Goal: Answer question/provide support

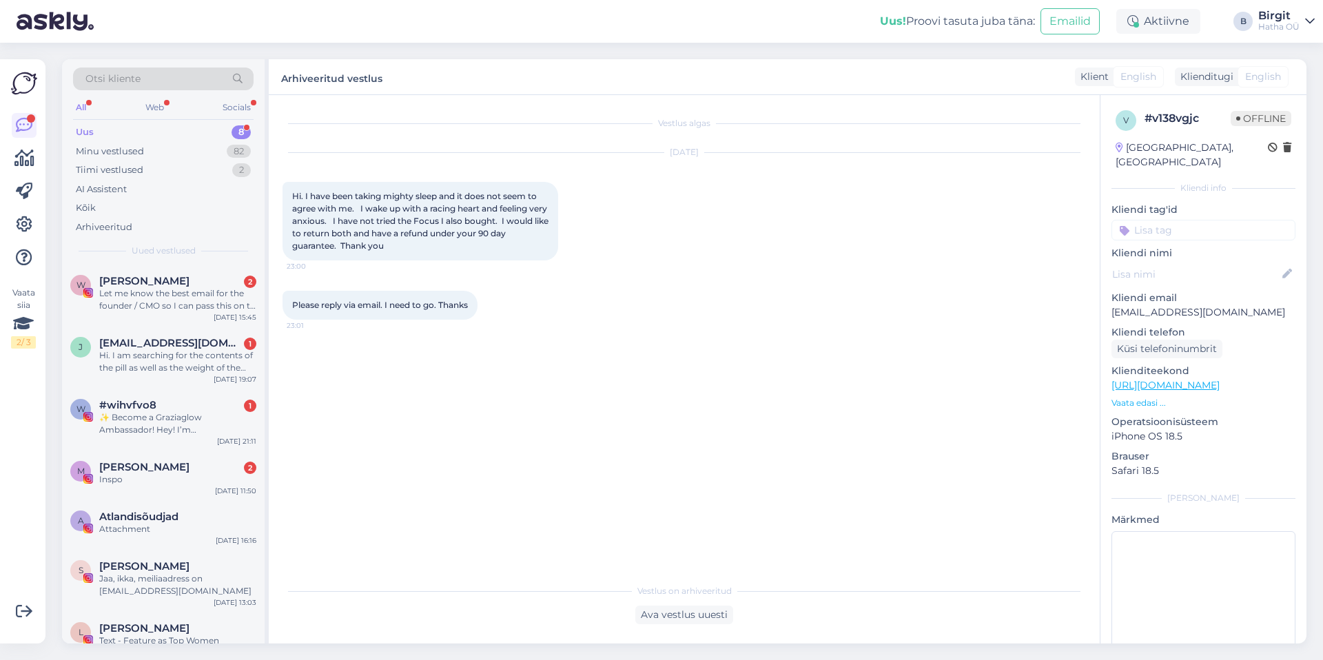
click at [611, 356] on div "Vestlus algas [DATE] Hi. I have been taking mighty sleep and it does not seem t…" at bounding box center [691, 336] width 816 height 455
click at [136, 485] on div "M [PERSON_NAME] Põldar 2 Inspo [DATE] 11:50" at bounding box center [163, 476] width 203 height 50
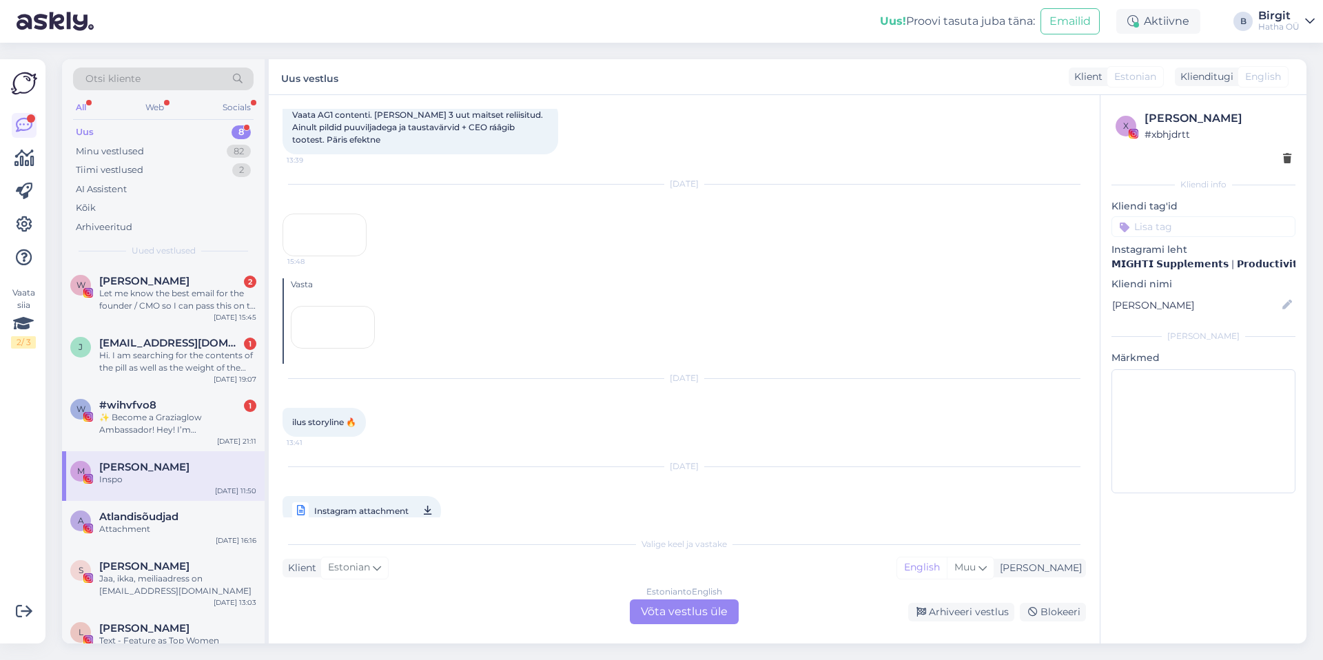
scroll to position [1083, 0]
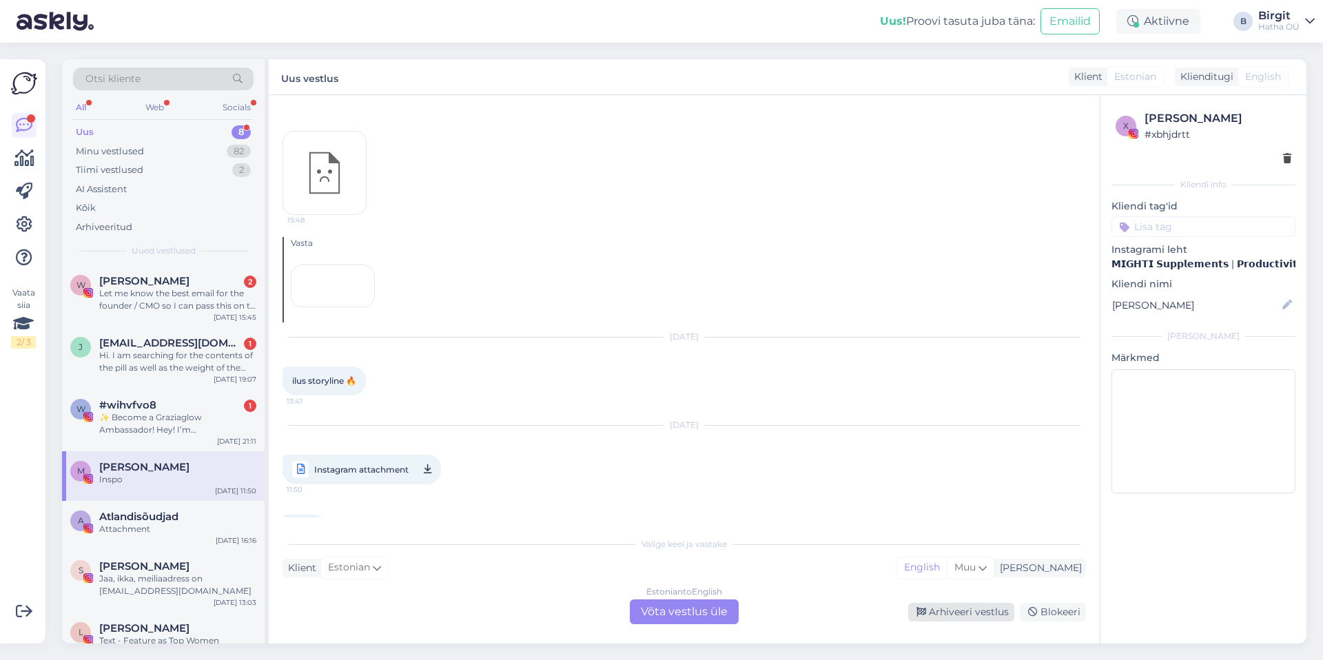
click at [937, 613] on div "Arhiveeri vestlus" at bounding box center [961, 612] width 106 height 19
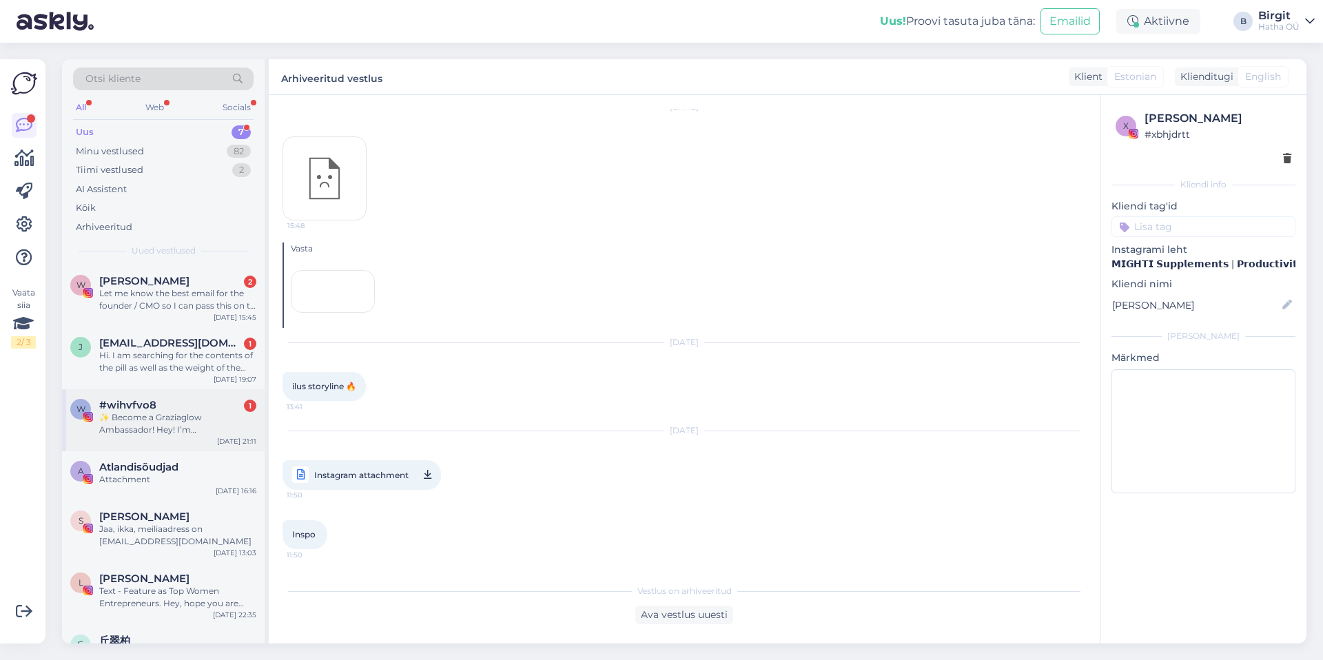
click at [158, 418] on div "✨ Become a Graziaglow Ambassador! Hey! I’m [PERSON_NAME] from Graziaglow 👋 – th…" at bounding box center [177, 423] width 157 height 25
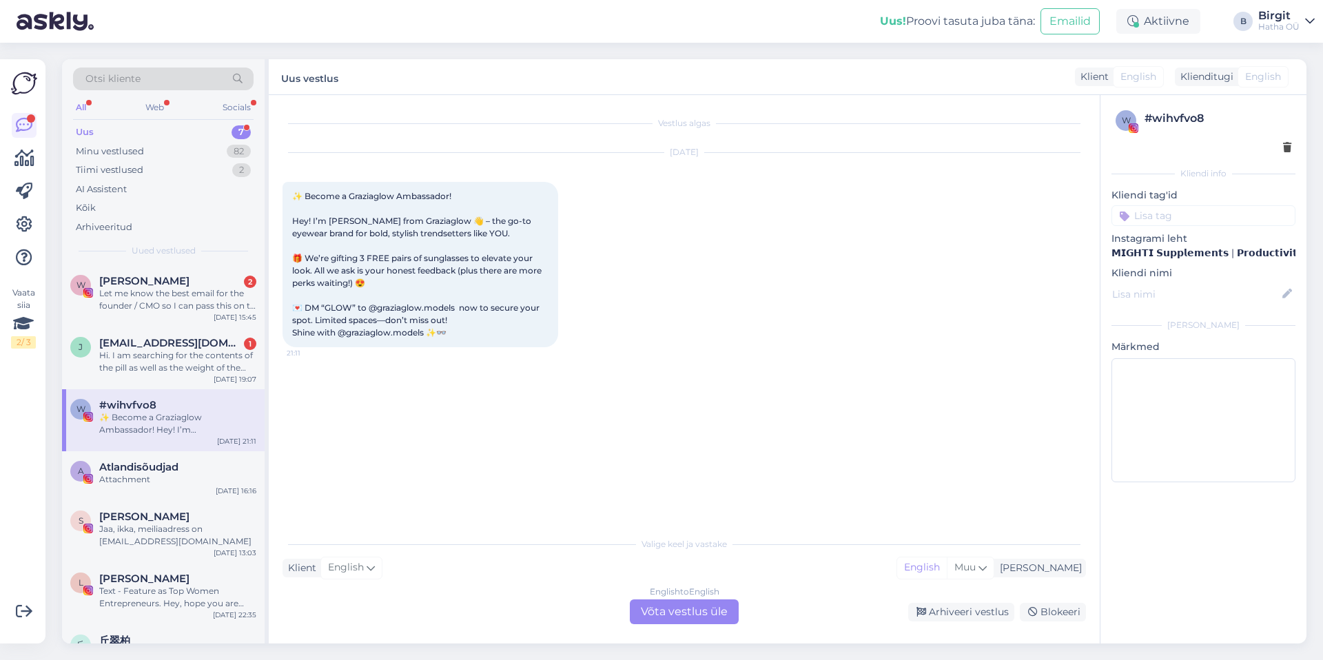
click at [1182, 213] on input at bounding box center [1203, 215] width 184 height 21
type input "spam"
click at [1217, 243] on div "spam" at bounding box center [1203, 252] width 184 height 39
click at [1211, 248] on span "spam" at bounding box center [1203, 252] width 23 height 8
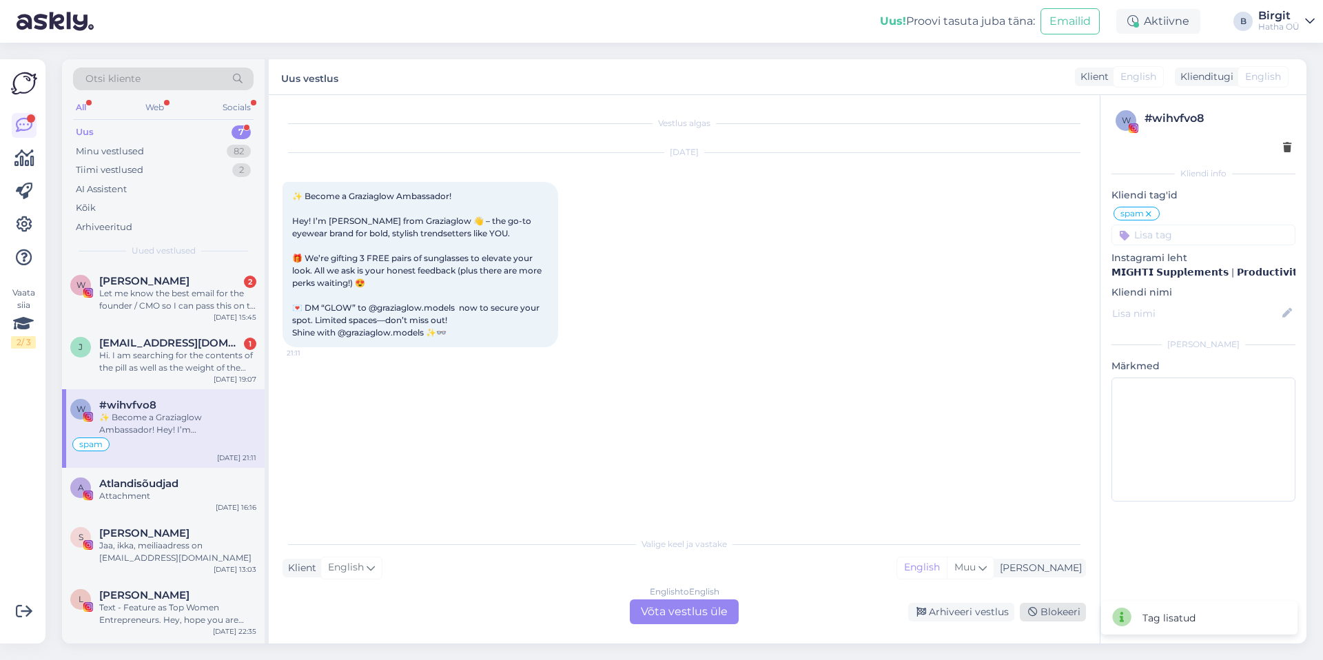
click at [1054, 610] on div "Blokeeri" at bounding box center [1053, 612] width 66 height 19
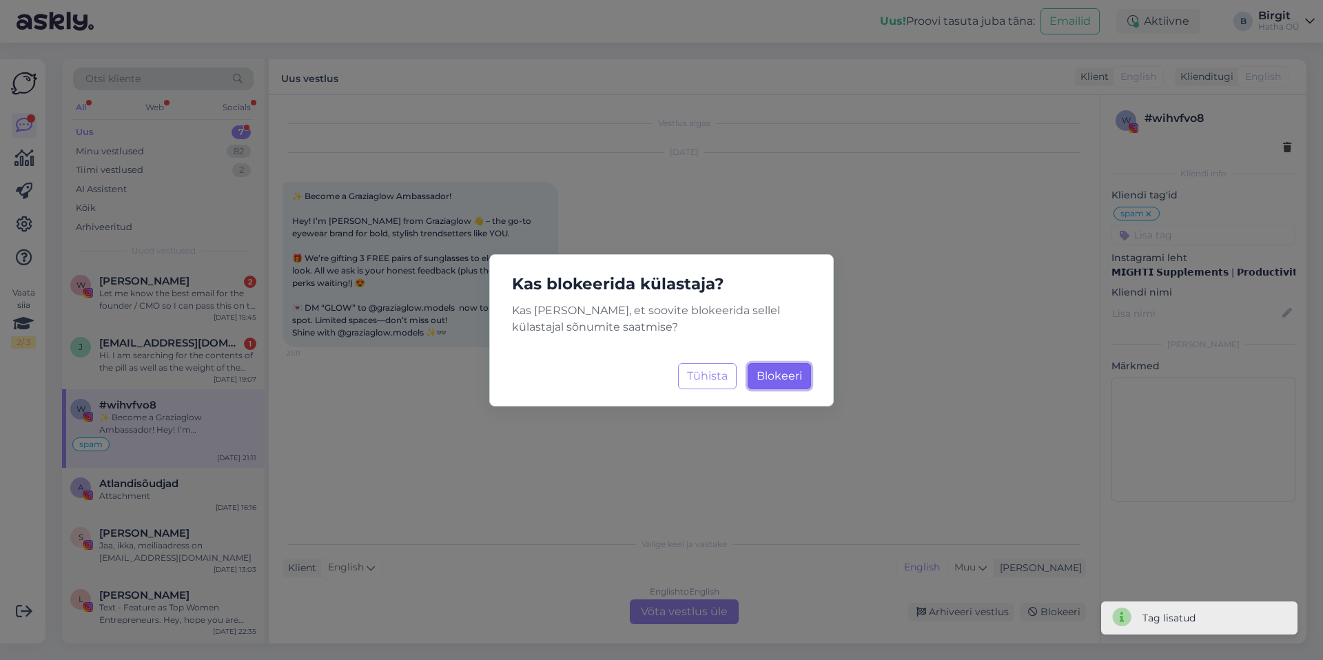
click at [780, 369] on span "Blokeeri" at bounding box center [779, 375] width 45 height 13
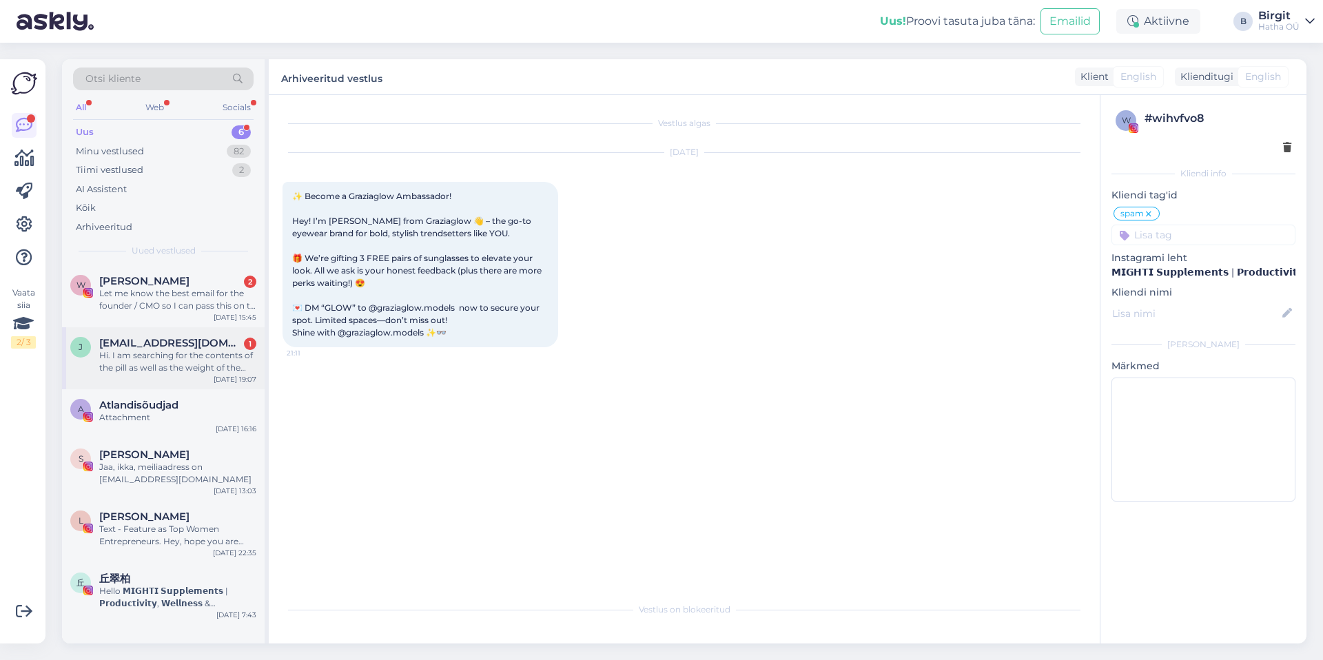
click at [203, 357] on div "Hi. I am searching for the contents of the pill as well as the weight of the pa…" at bounding box center [177, 361] width 157 height 25
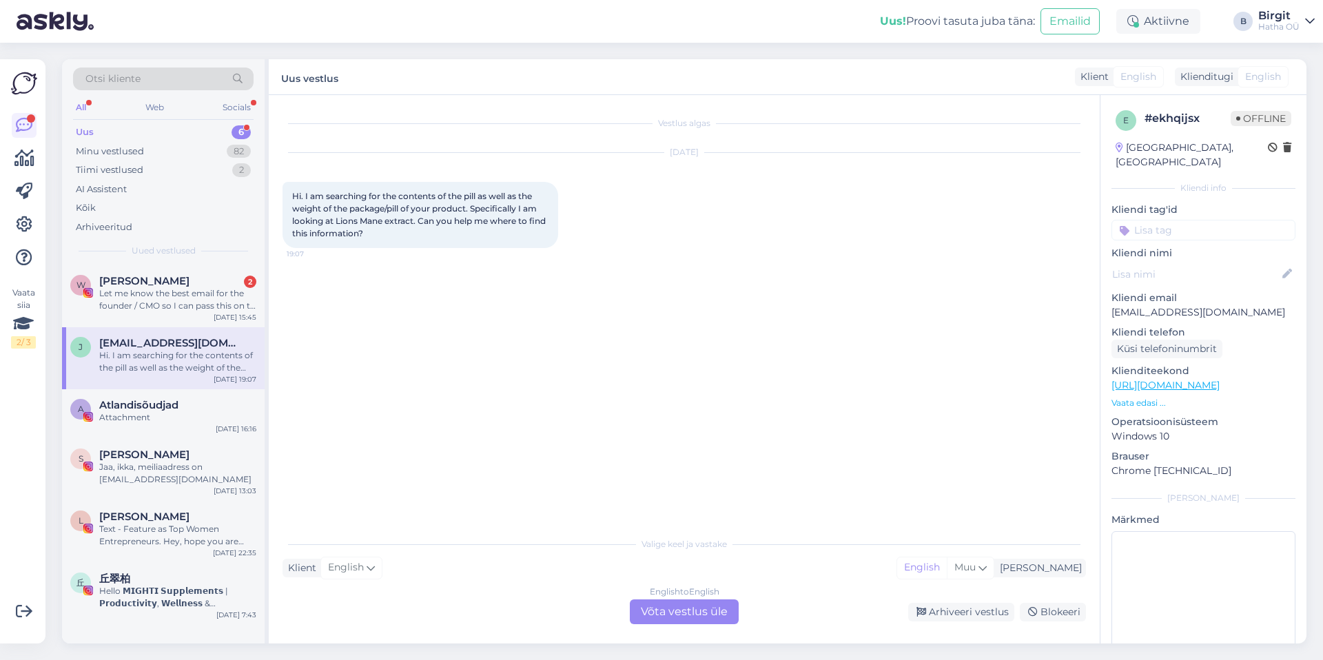
click at [699, 614] on div "English to English Võta vestlus üle" at bounding box center [684, 611] width 109 height 25
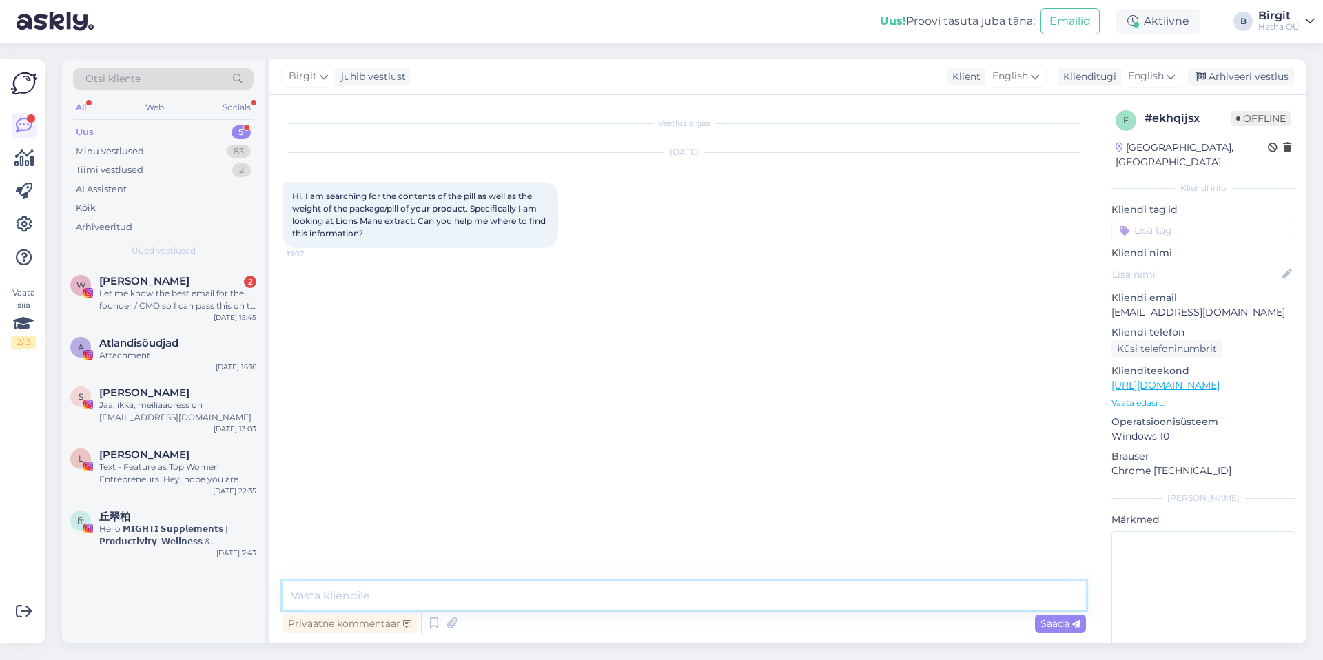
click at [481, 584] on textarea at bounding box center [684, 596] width 803 height 29
click at [1147, 379] on link "[URL][DOMAIN_NAME]" at bounding box center [1165, 385] width 108 height 12
click at [504, 593] on textarea "Hi. Yes, we can assist you with that." at bounding box center [684, 596] width 803 height 29
paste textarea "Lions Mane, Cordyceps, Red Reishi have 90 capsules in one bag, and every capsul…"
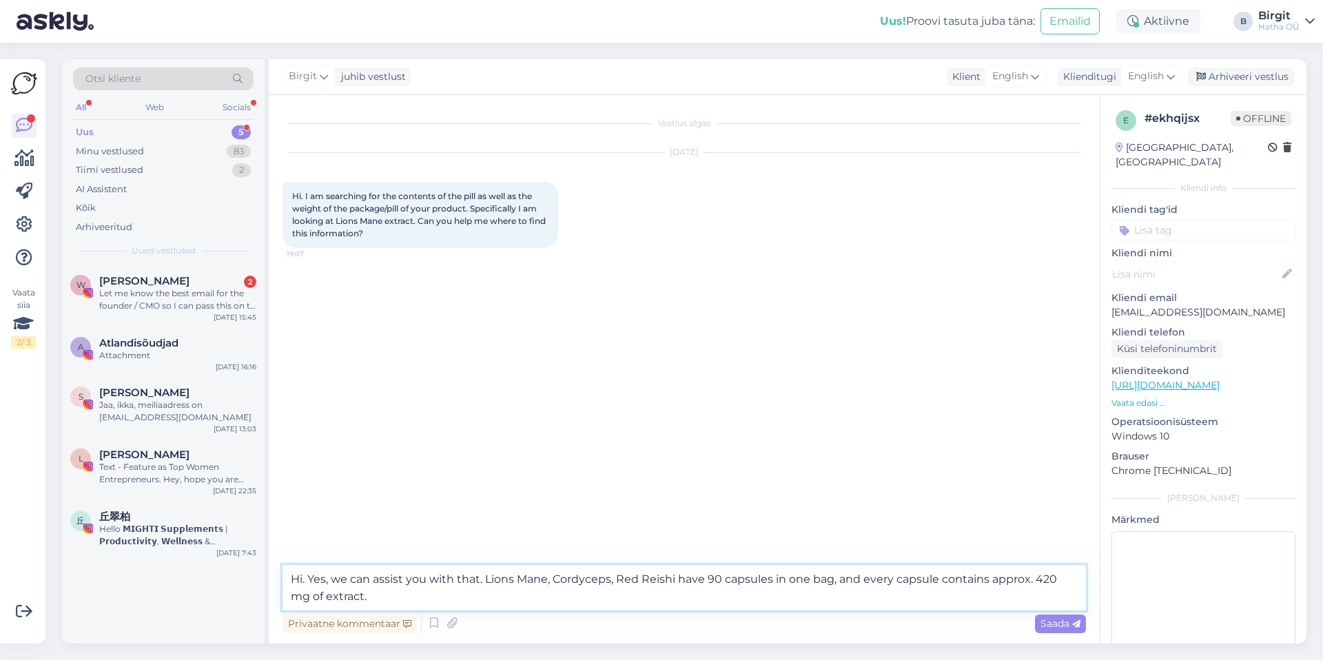
drag, startPoint x: 554, startPoint y: 576, endPoint x: 675, endPoint y: 578, distance: 121.3
click at [675, 578] on textarea "Hi. Yes, we can assist you with that. Lions Mane, Cordyceps, Red Reishi have 90…" at bounding box center [684, 587] width 803 height 45
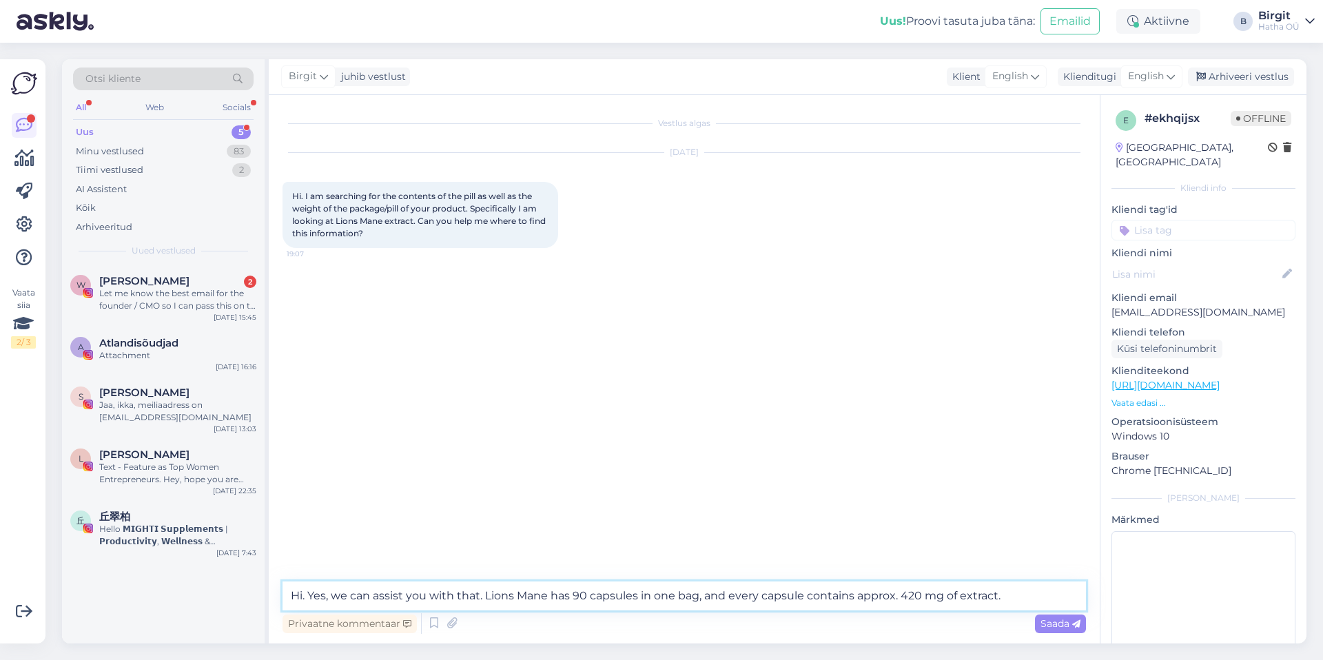
click at [1031, 597] on textarea "Hi. Yes, we can assist you with that. Lions Mane has 90 capsules in one bag, an…" at bounding box center [684, 596] width 803 height 29
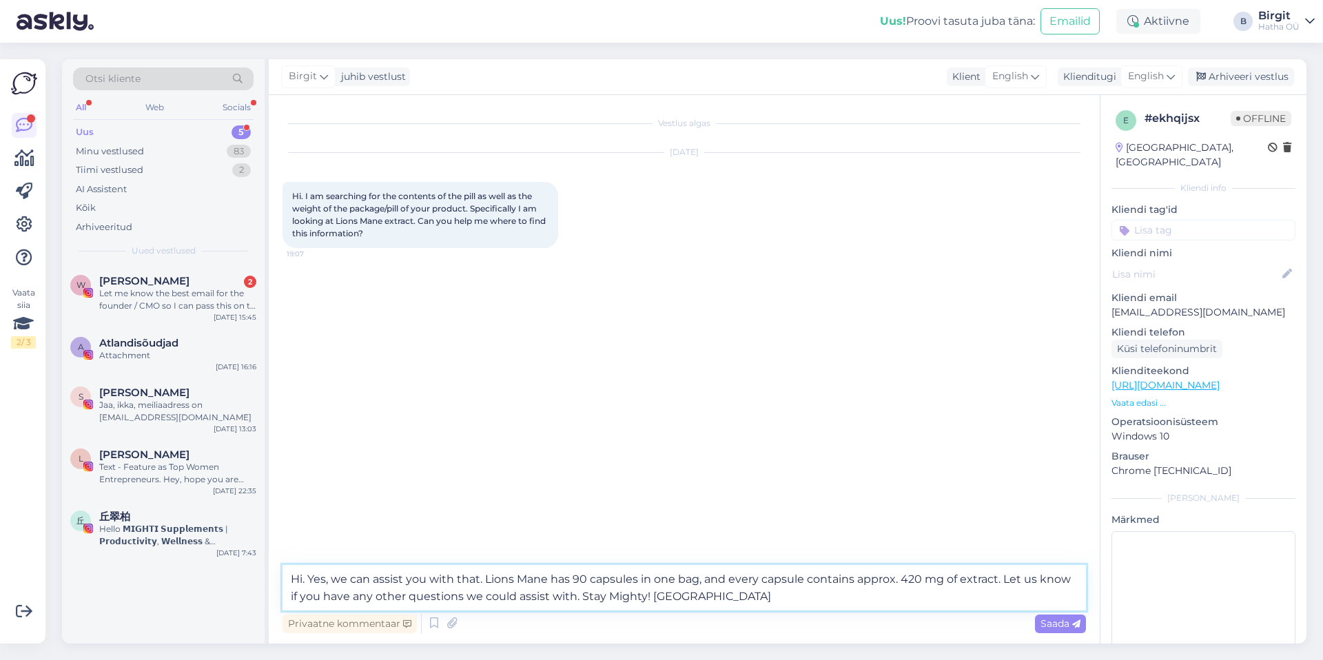
click at [342, 571] on textarea "Hi. Yes, we can assist you with that. Lions Mane has 90 capsules in one bag, an…" at bounding box center [684, 587] width 803 height 45
click at [762, 593] on textarea "Hi. Yes, we can assist you with that. Lions Mane has 90 capsules in one bag, an…" at bounding box center [684, 587] width 803 height 45
click at [731, 593] on textarea "Hi. Yes, we can assist you with that. Lions Mane has 90 capsules in one bag, an…" at bounding box center [684, 587] width 803 height 45
click at [1001, 579] on textarea "Hi. Yes, we can assist you with that. Lions Mane has 90 capsules in one bag, an…" at bounding box center [684, 587] width 803 height 45
click at [958, 577] on textarea "Hi. Yes, we can assist you with that. Lions Mane has 90 capsules in one bag, an…" at bounding box center [684, 587] width 803 height 45
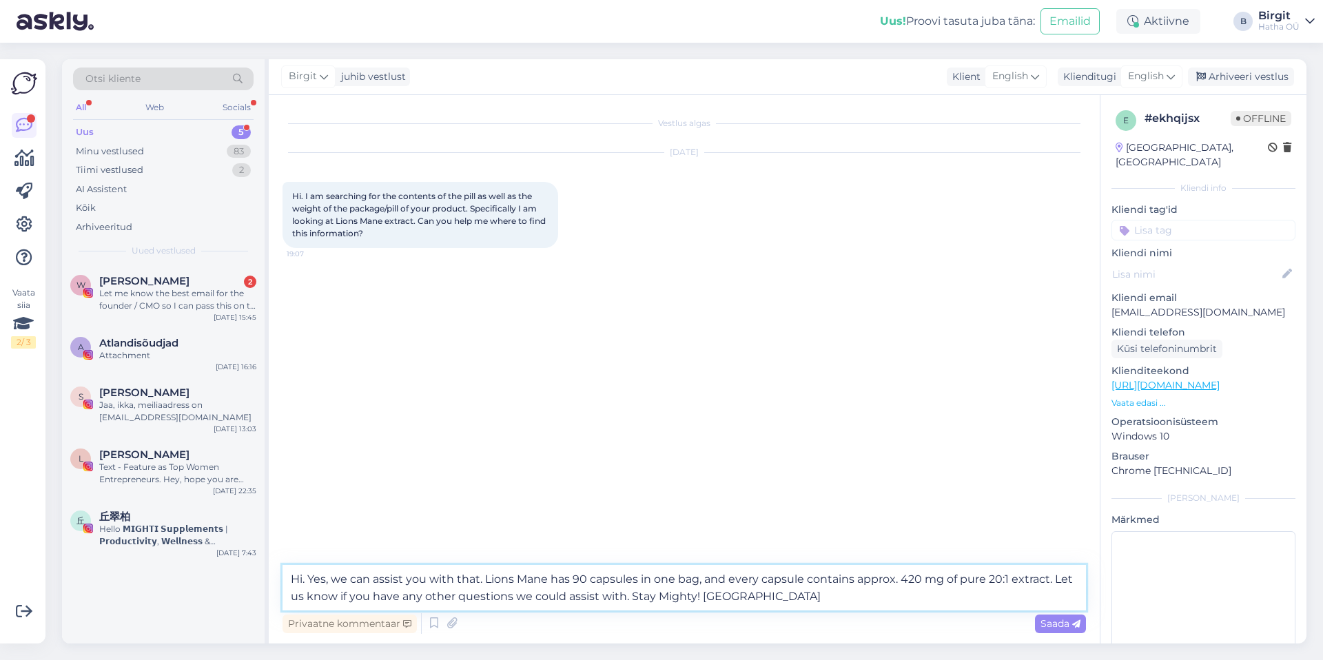
click at [797, 599] on textarea "Hi. Yes, we can assist you with that. Lions Mane has 90 capsules in one bag, an…" at bounding box center [684, 587] width 803 height 45
click at [774, 594] on textarea "Hi. Yes, we can assist you with that. Lions Mane has 90 capsules in one bag, an…" at bounding box center [684, 587] width 803 height 45
click at [989, 579] on textarea "Hi. Yes, we can assist you with that. Lions Mane has 90 capsules in one bag, an…" at bounding box center [684, 587] width 803 height 45
paste textarea "highly concentrated (20:1)"
click at [858, 596] on textarea "Hi. Yes, we can assist you with that. Lions Mane has 90 capsules in one bag, an…" at bounding box center [684, 587] width 803 height 45
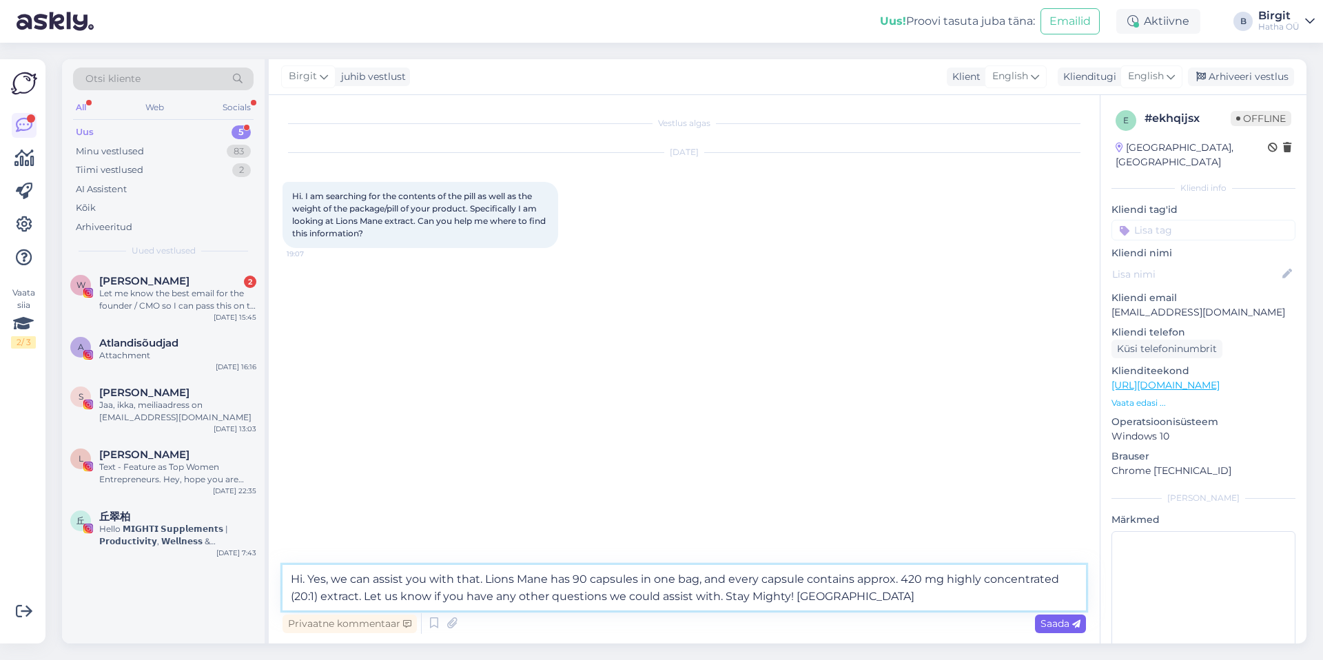
type textarea "Hi. Yes, we can assist you with that. Lions Mane has 90 capsules in one bag, an…"
click at [1054, 624] on span "Saada" at bounding box center [1060, 623] width 40 height 12
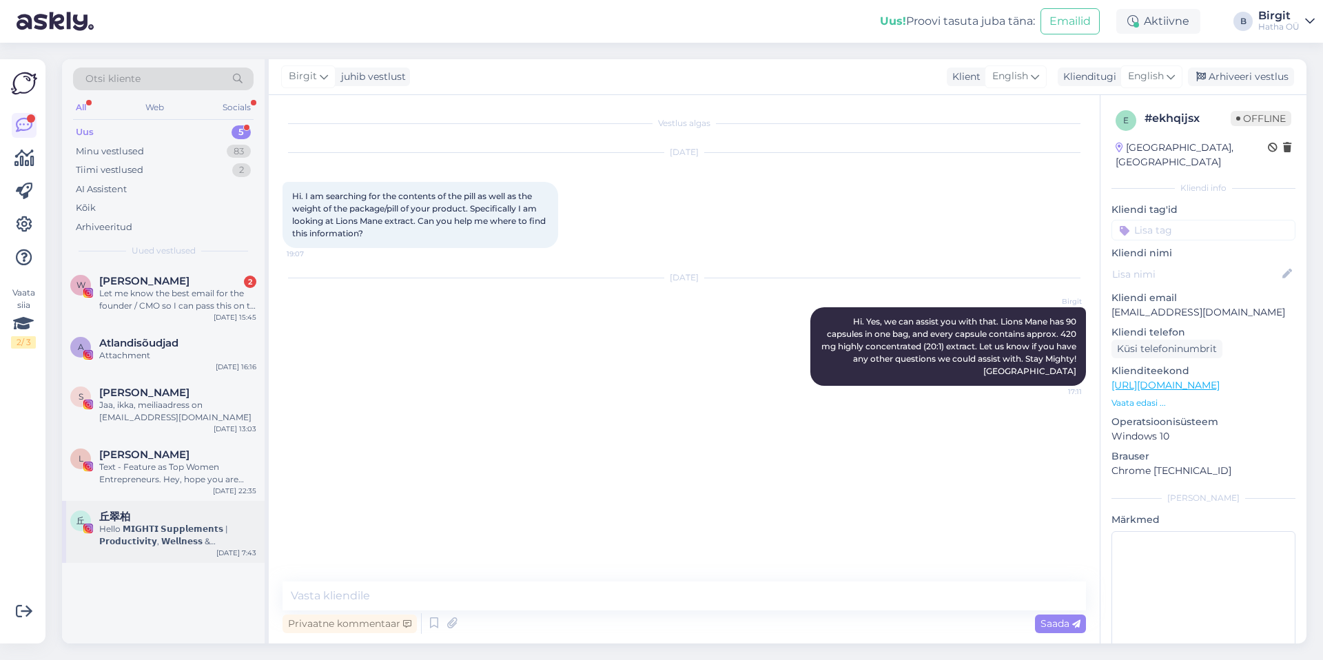
click at [192, 517] on div "丘翠柏" at bounding box center [177, 517] width 157 height 12
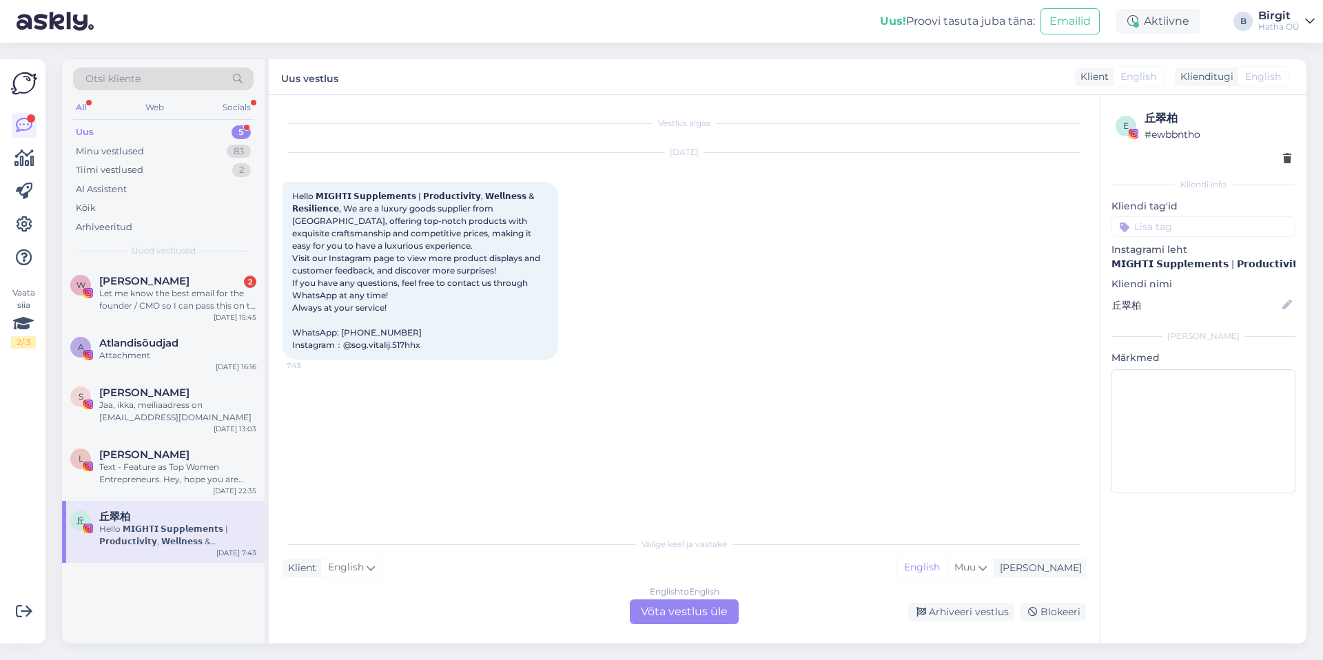
click at [1172, 221] on input at bounding box center [1203, 226] width 184 height 21
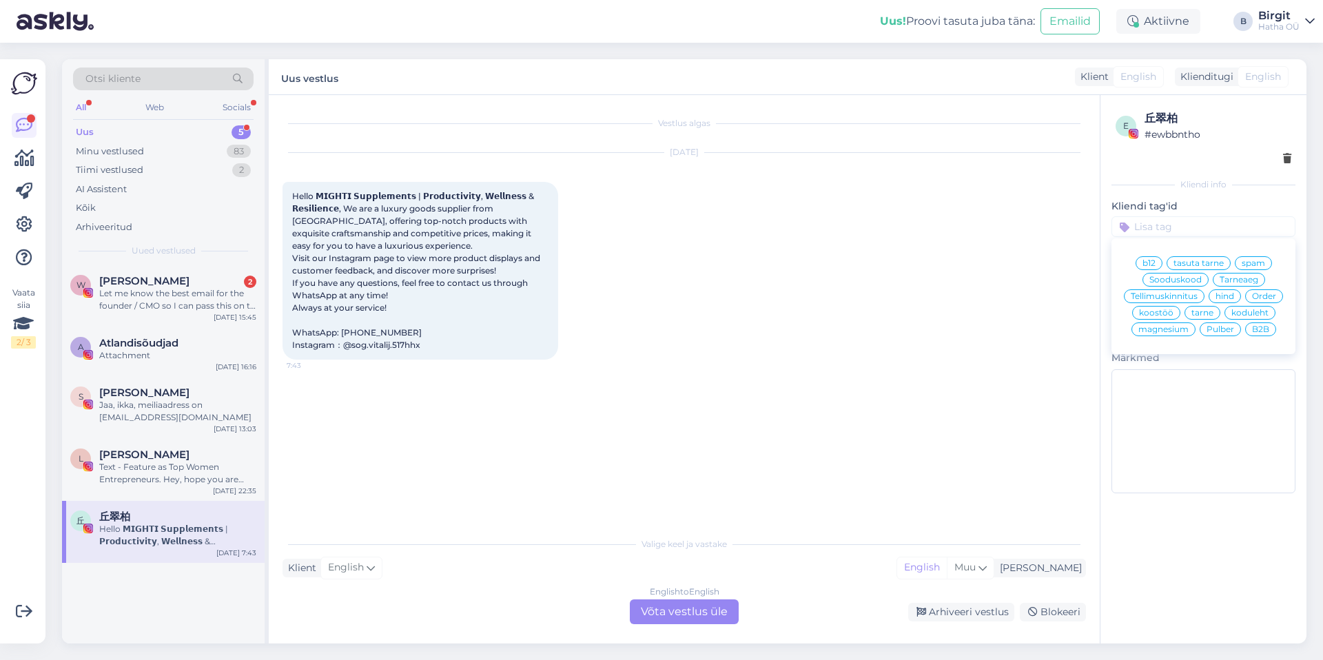
click at [1253, 262] on span "spam" at bounding box center [1253, 263] width 23 height 8
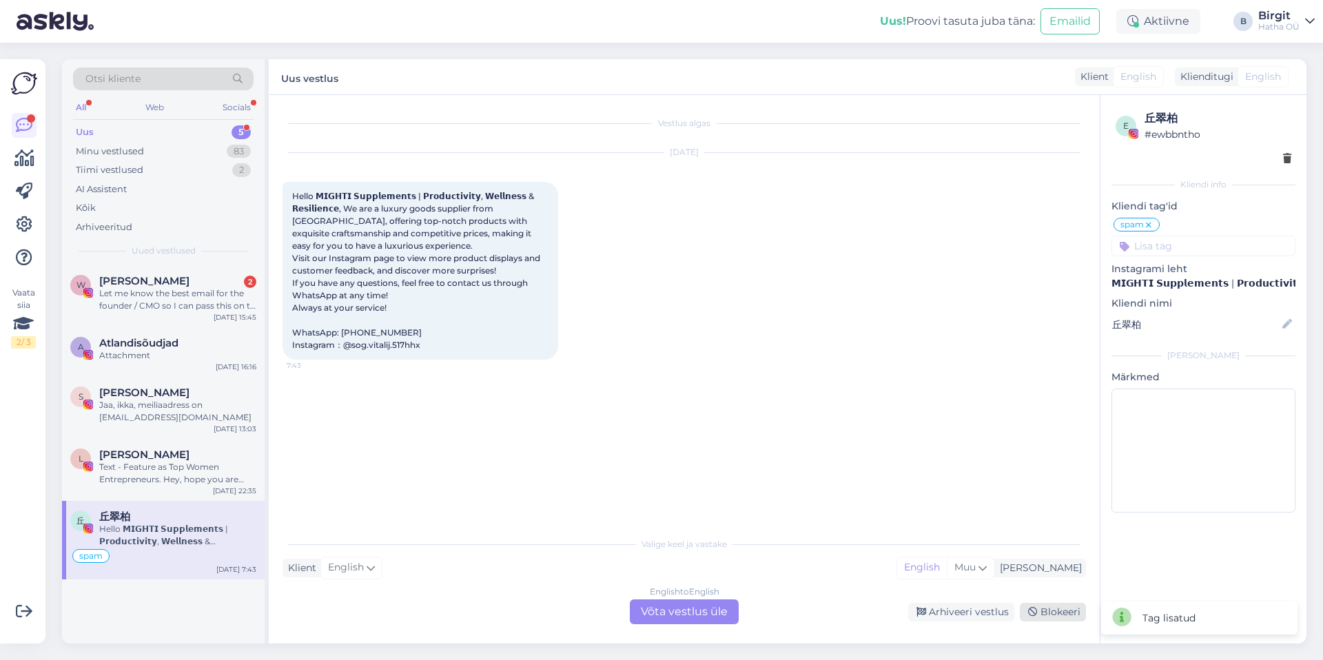
click at [1045, 607] on div "Blokeeri" at bounding box center [1053, 612] width 66 height 19
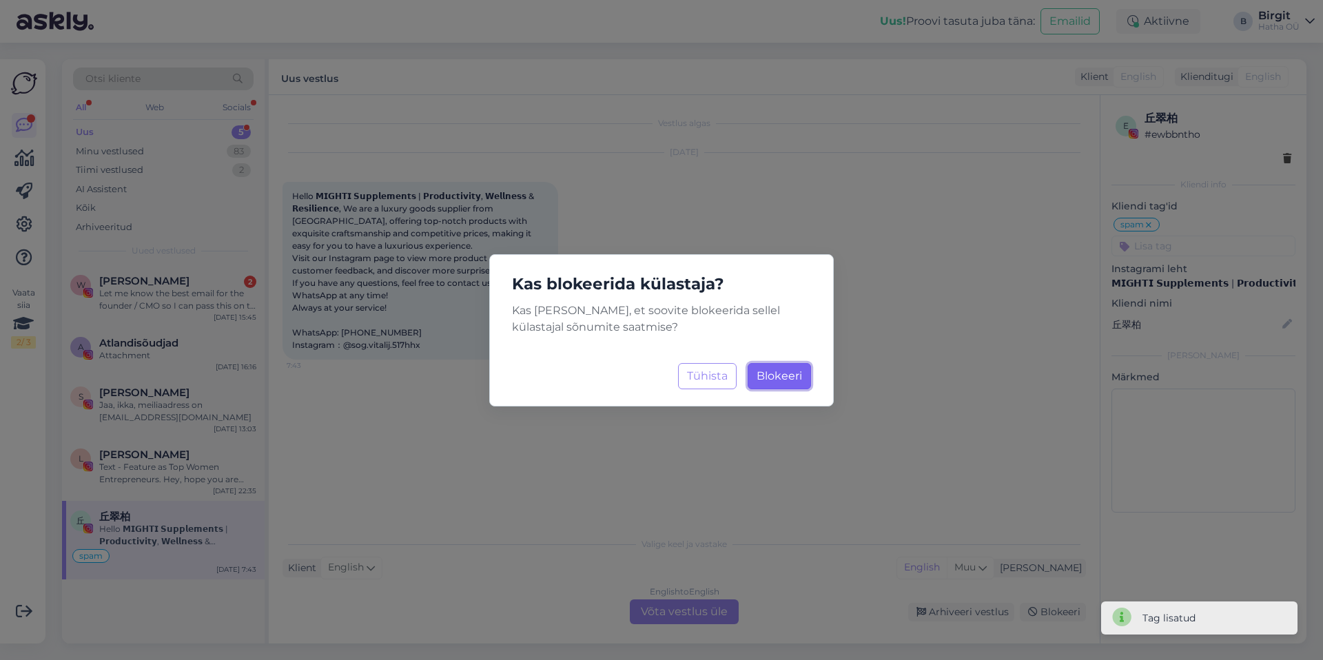
click at [771, 384] on button "Blokeeri Laadimine..." at bounding box center [779, 376] width 63 height 26
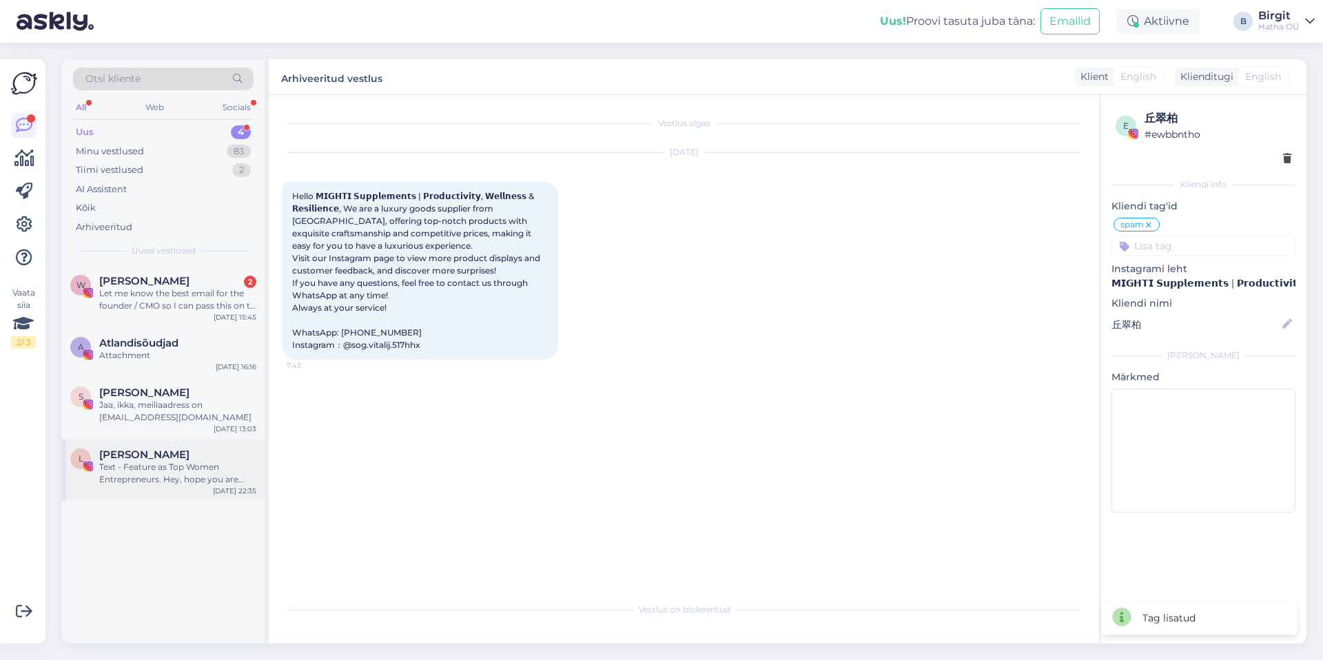
click at [208, 450] on div "[PERSON_NAME]" at bounding box center [177, 455] width 157 height 12
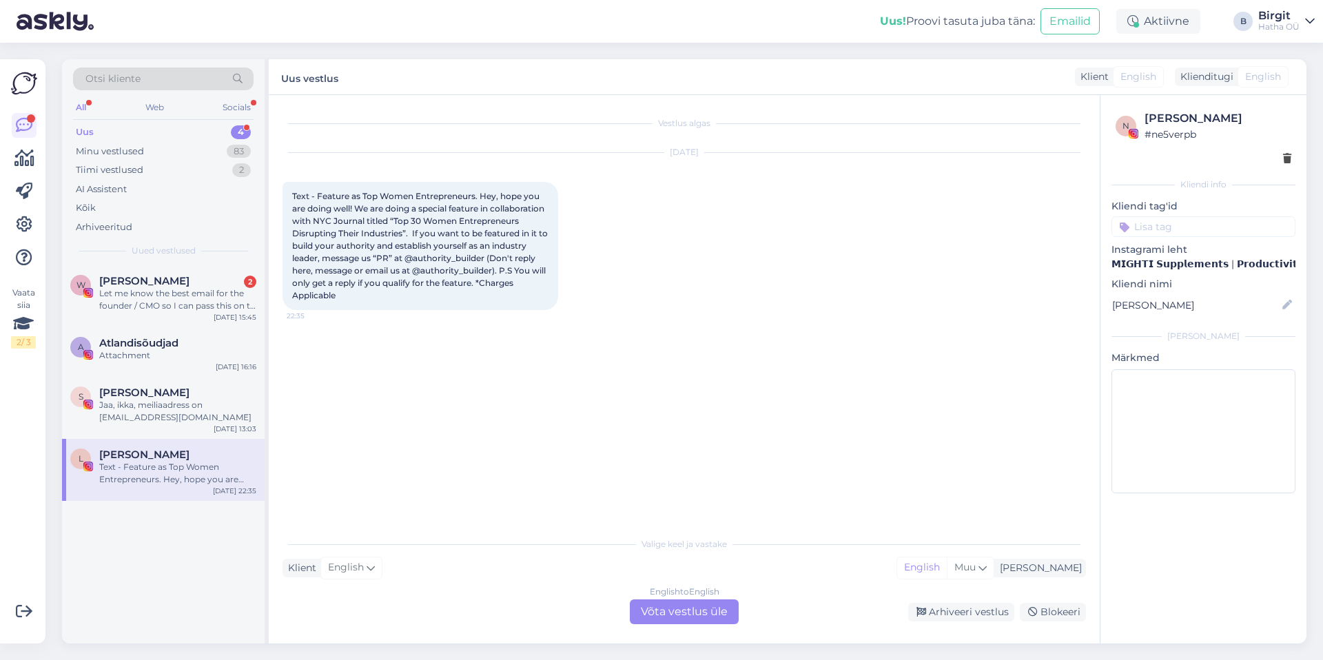
click at [1182, 226] on input at bounding box center [1203, 226] width 184 height 21
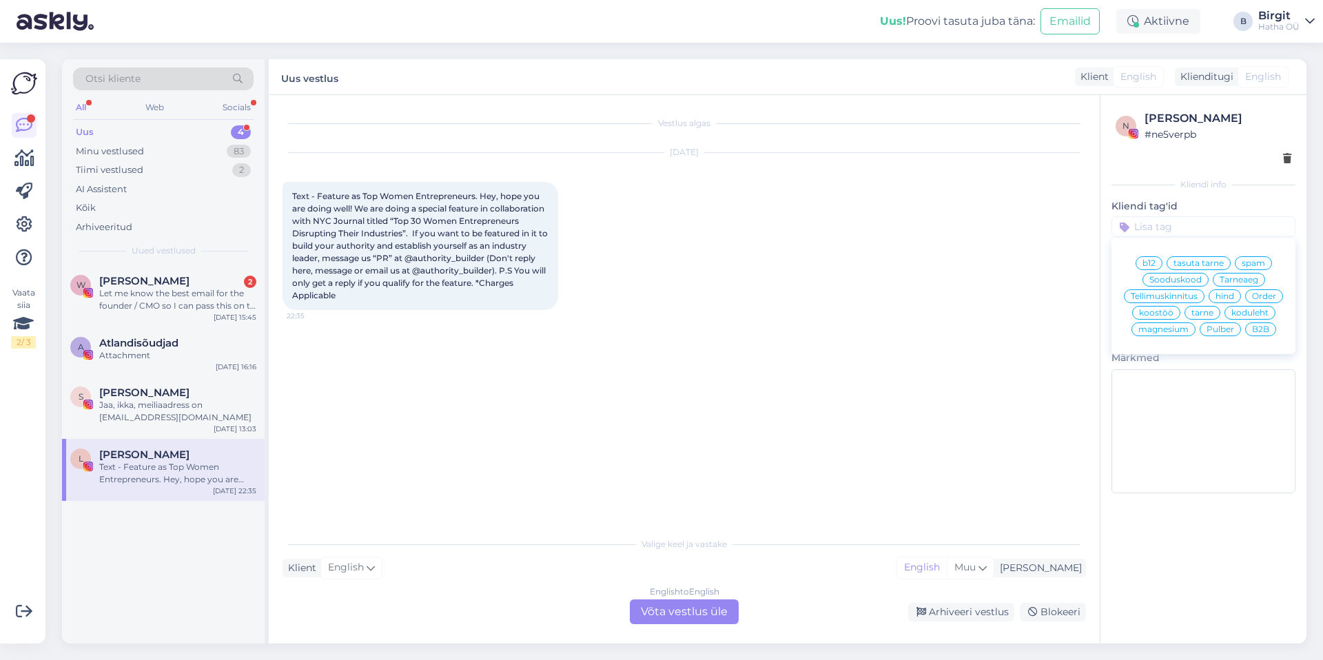
click at [1258, 263] on span "spam" at bounding box center [1253, 263] width 23 height 8
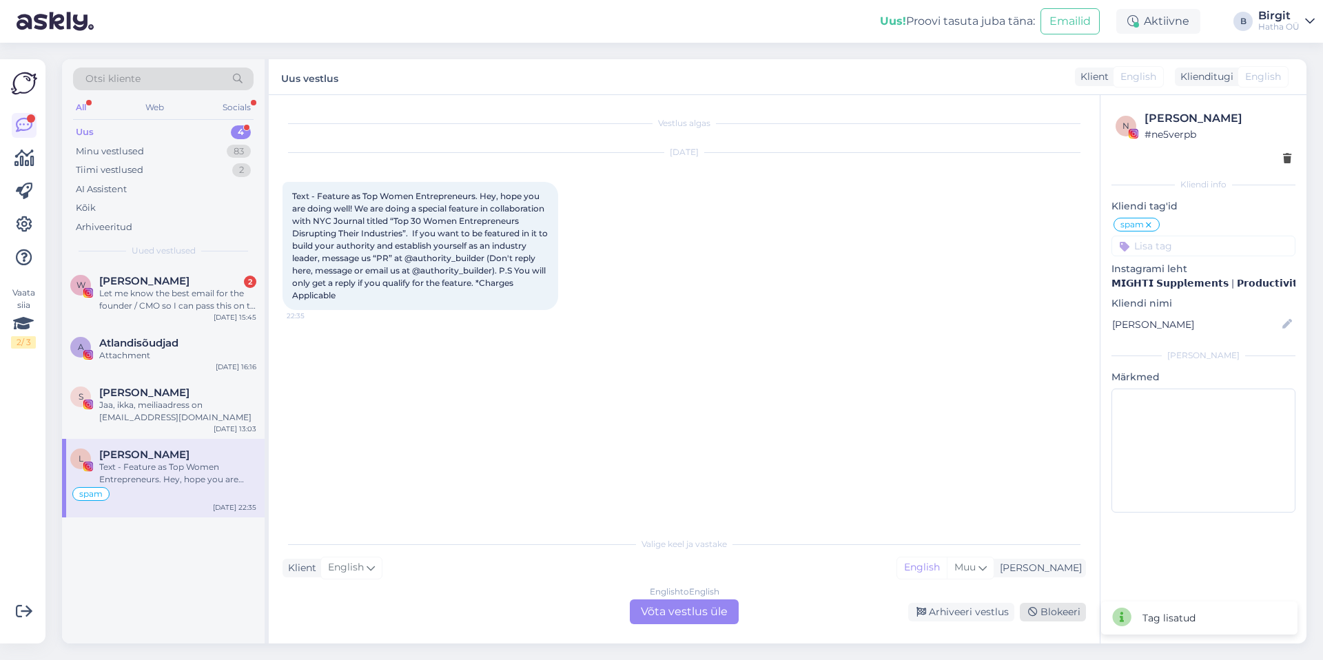
click at [1069, 608] on div "Blokeeri" at bounding box center [1053, 612] width 66 height 19
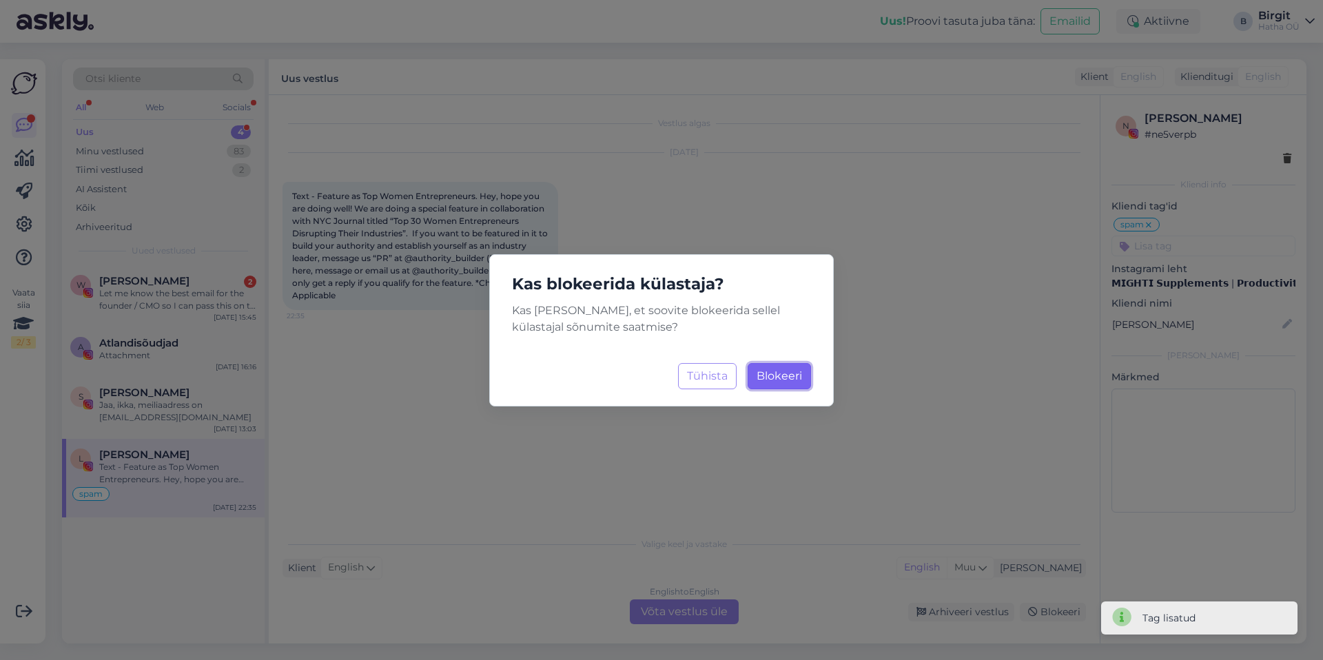
click at [780, 377] on span "Blokeeri" at bounding box center [779, 375] width 45 height 13
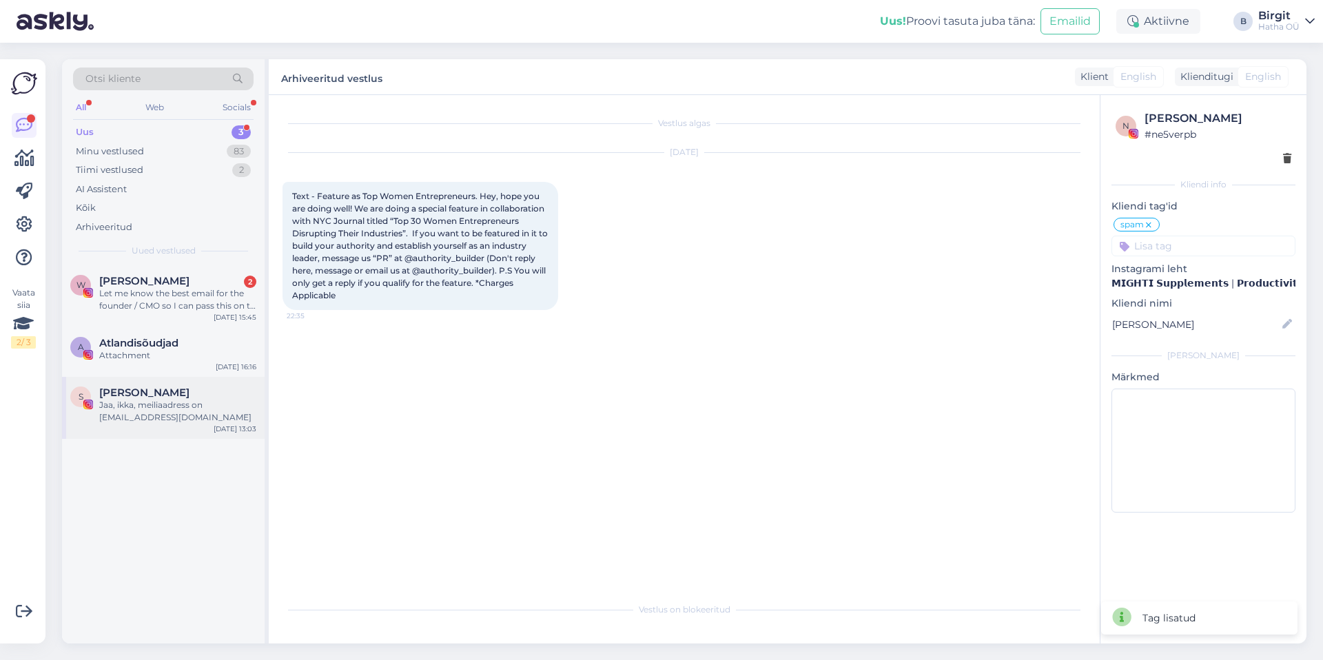
click at [181, 410] on div "Jaa, ikka, meiliaadress on [EMAIL_ADDRESS][DOMAIN_NAME]" at bounding box center [177, 411] width 157 height 25
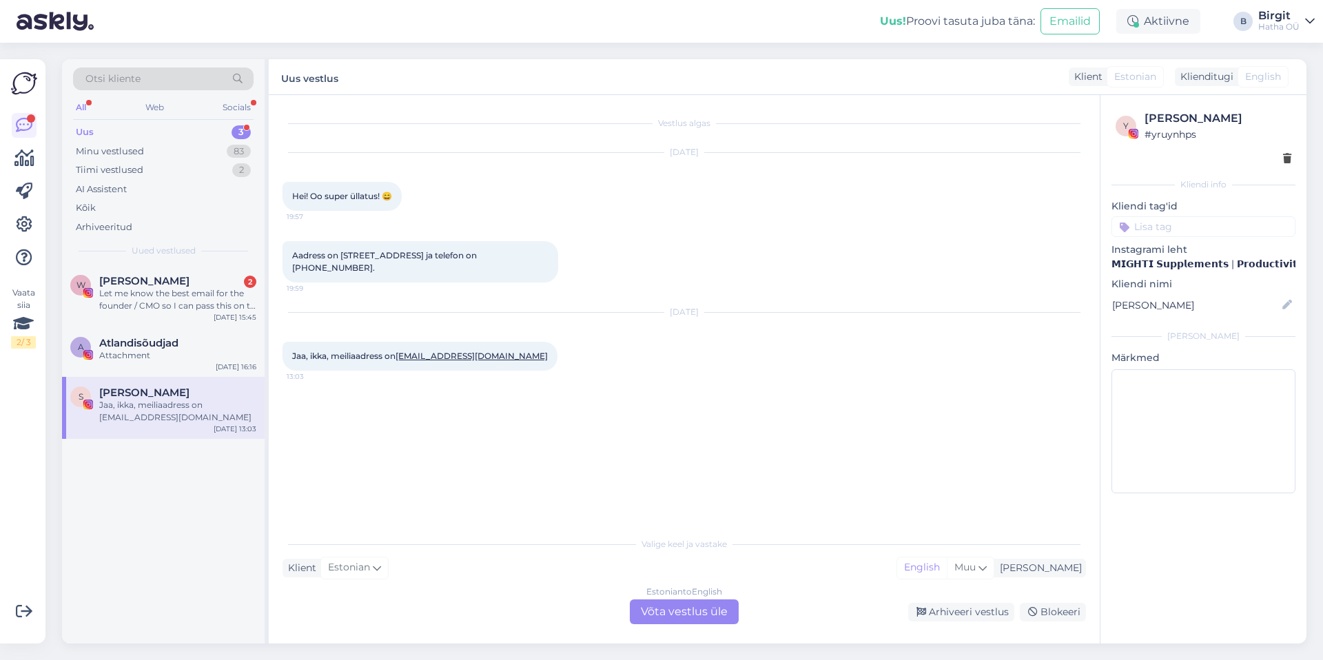
click at [1173, 226] on input at bounding box center [1203, 226] width 184 height 21
type input "W"
type input "winner"
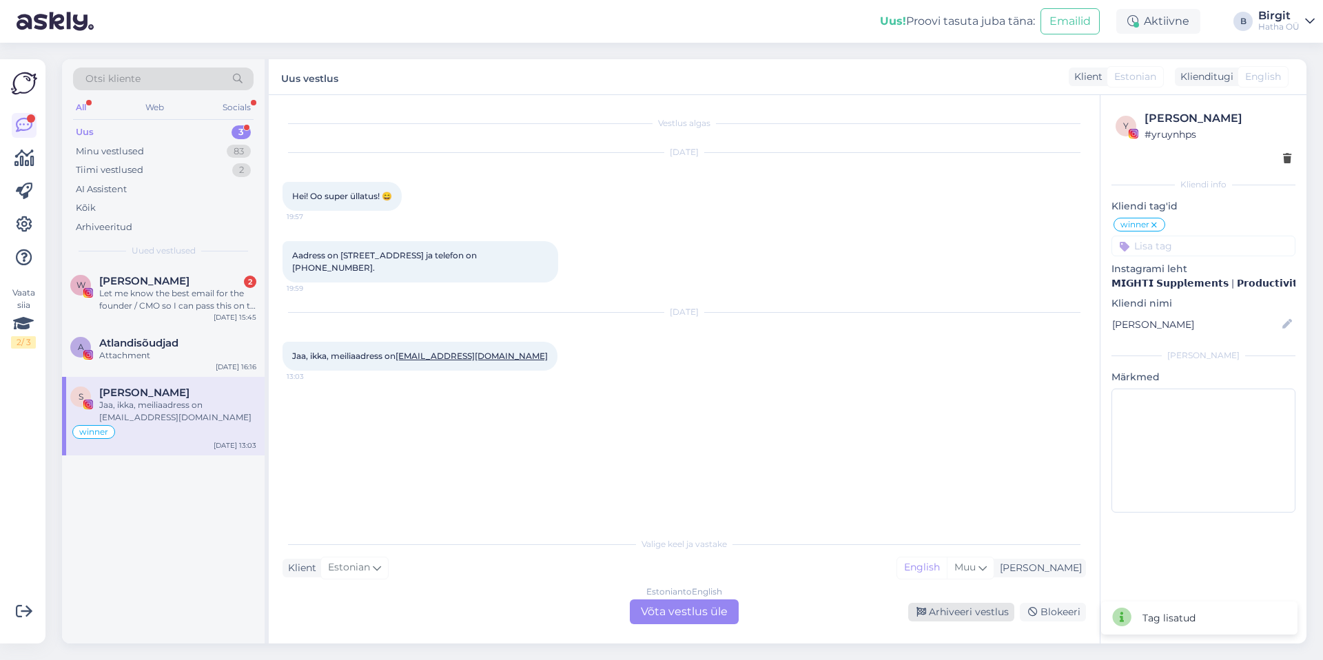
click at [970, 614] on div "Arhiveeri vestlus" at bounding box center [961, 612] width 106 height 19
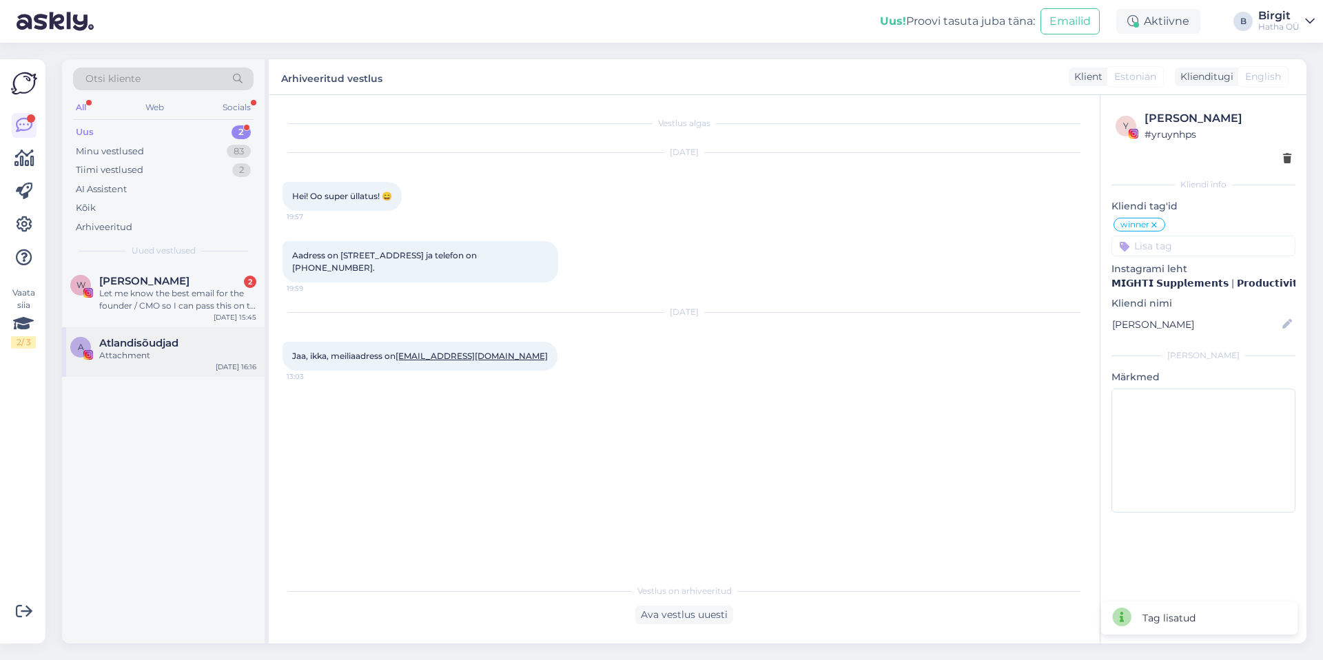
click at [119, 347] on span "Atlandisõudjad" at bounding box center [138, 343] width 79 height 12
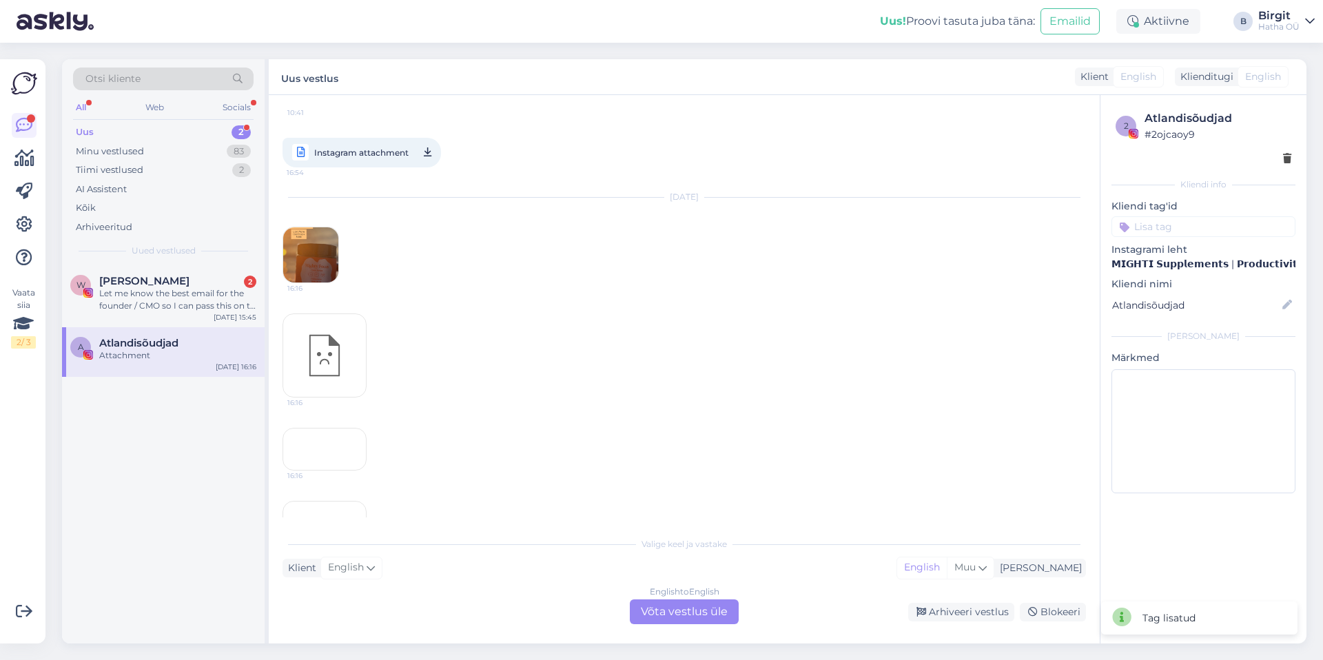
scroll to position [158, 0]
click at [921, 581] on div "Valige [PERSON_NAME] vastake Klient English Mina English Muu English to English…" at bounding box center [684, 577] width 803 height 94
click at [945, 613] on div "Arhiveeri vestlus" at bounding box center [961, 612] width 106 height 19
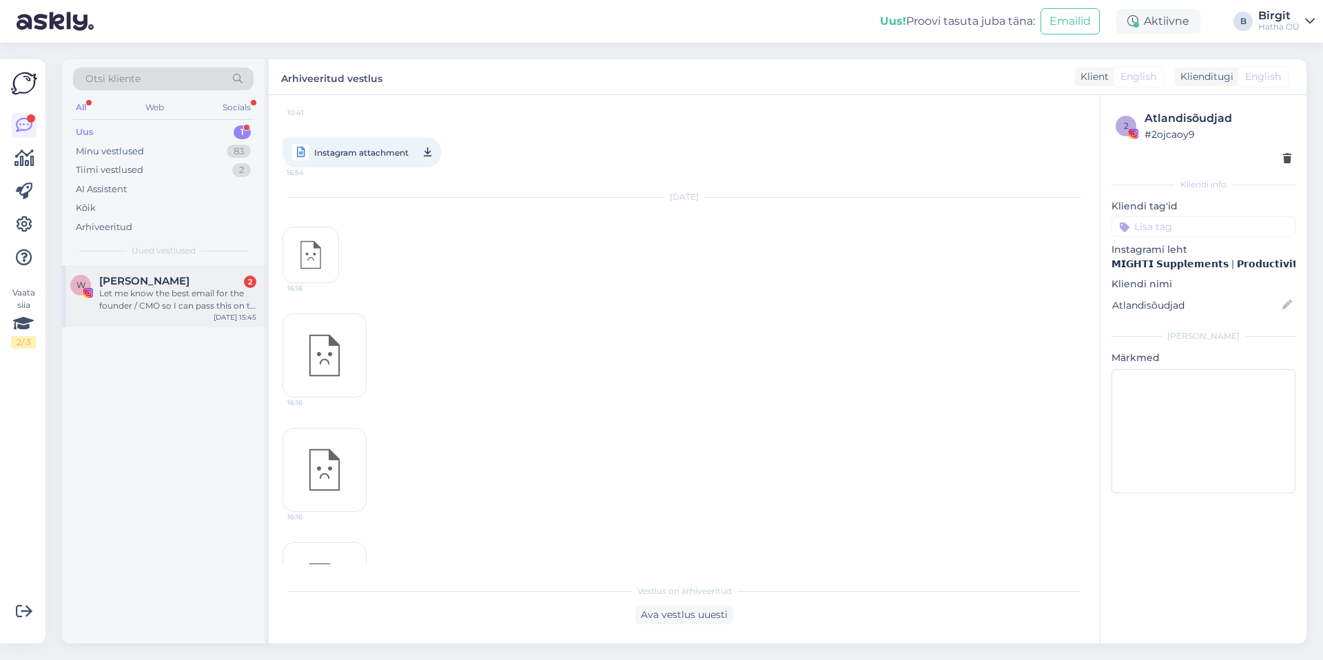
click at [152, 287] on div "Let me know the best email for the founder / CMO so I can pass this on to them 🤝" at bounding box center [177, 299] width 157 height 25
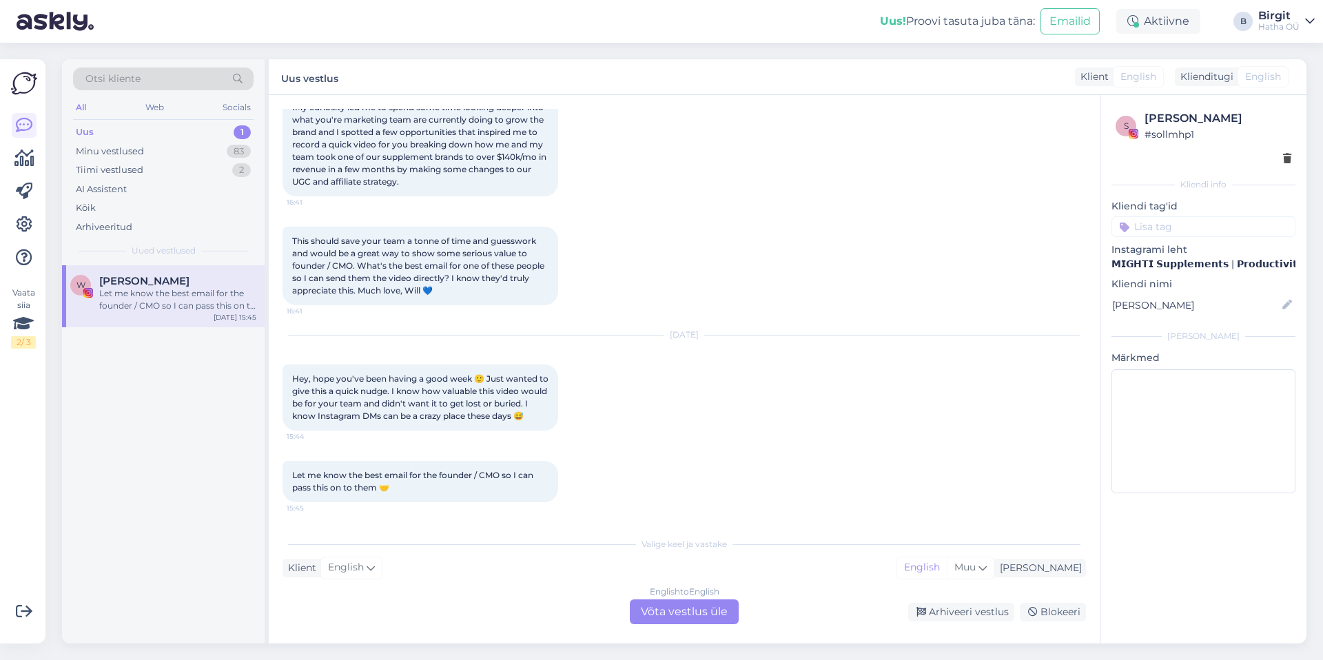
scroll to position [283, 0]
click at [174, 131] on div "Uus 1" at bounding box center [163, 132] width 181 height 19
click at [1184, 223] on input at bounding box center [1203, 226] width 184 height 21
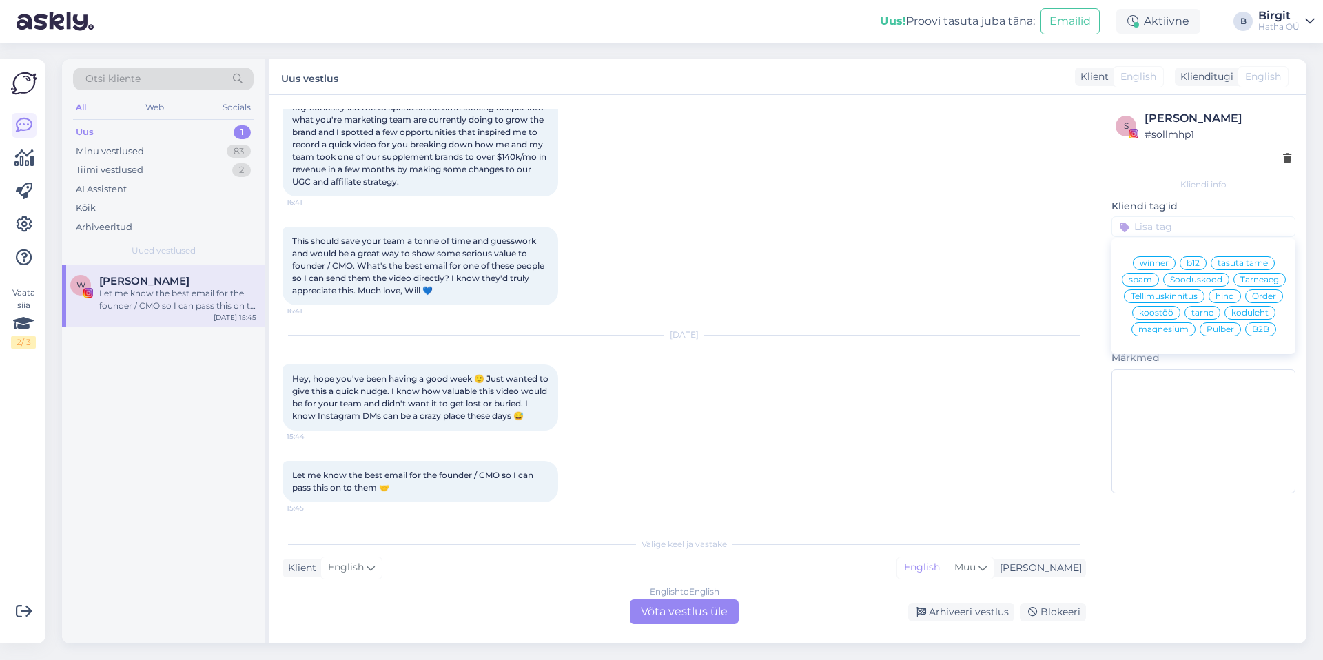
click at [1171, 311] on span "koostöö" at bounding box center [1156, 313] width 34 height 8
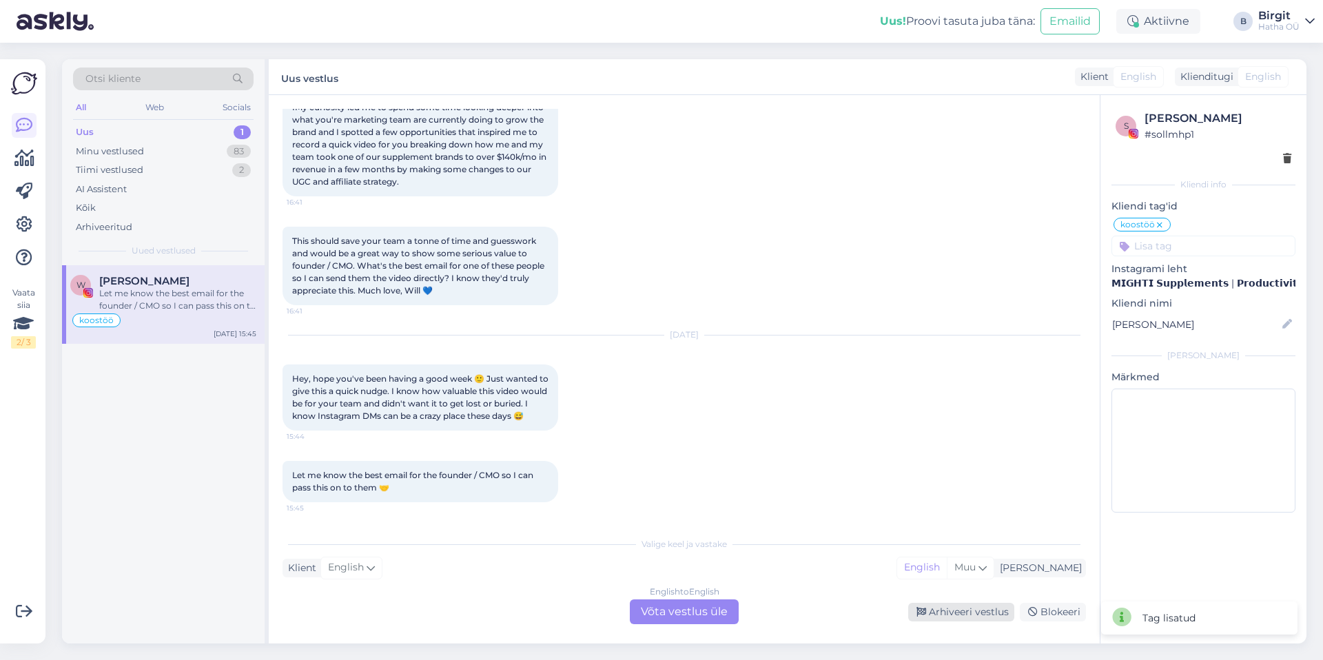
click at [950, 608] on div "Arhiveeri vestlus" at bounding box center [961, 612] width 106 height 19
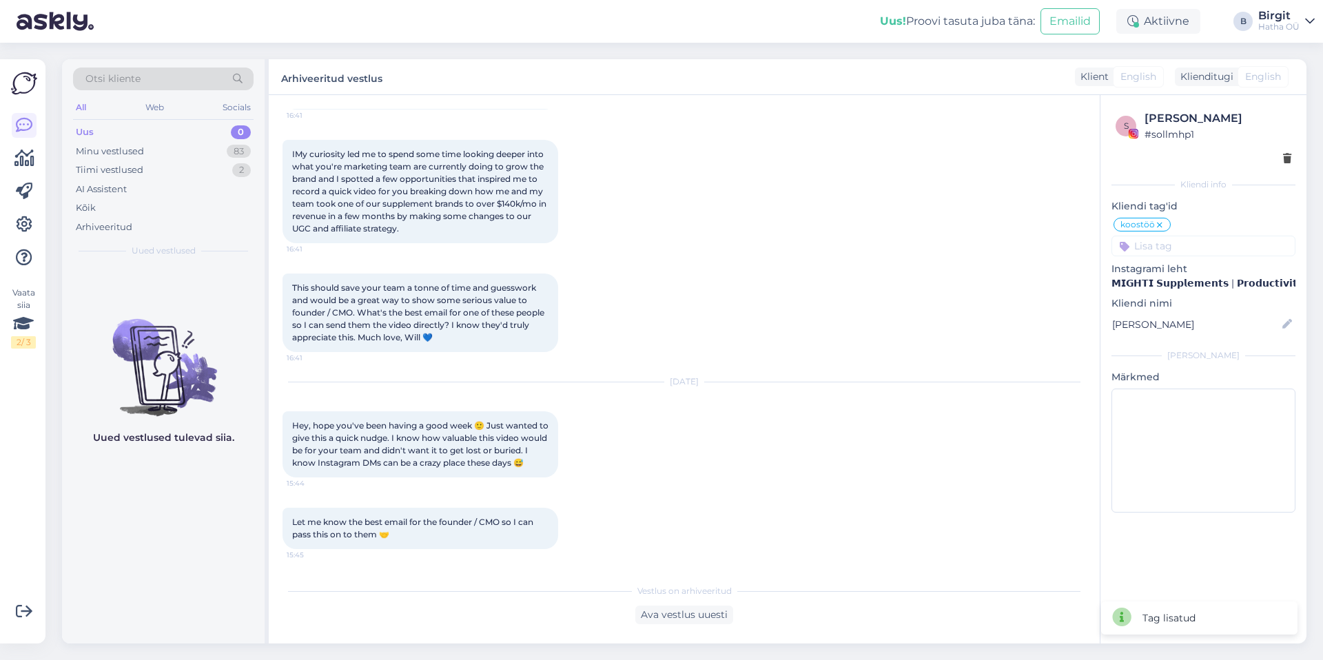
scroll to position [236, 0]
click at [159, 148] on div "Minu vestlused 83" at bounding box center [163, 151] width 181 height 19
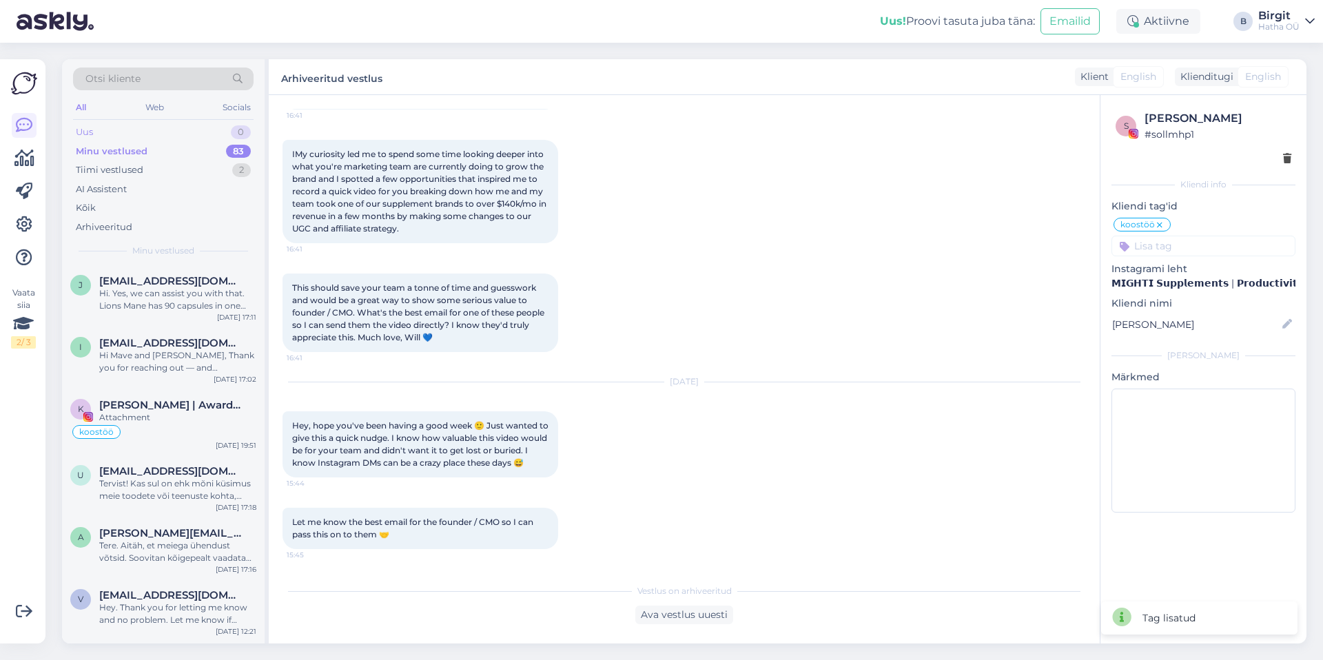
click at [161, 132] on div "Uus 0" at bounding box center [163, 132] width 181 height 19
